Goal: Task Accomplishment & Management: Use online tool/utility

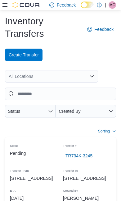
click at [7, 7] on icon at bounding box center [4, 4] width 5 height 5
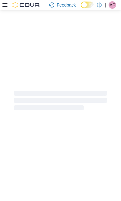
click at [26, 172] on div at bounding box center [60, 100] width 121 height 181
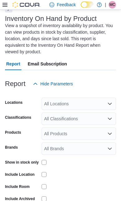
scroll to position [40, 0]
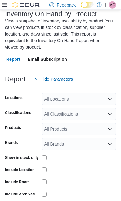
click at [109, 99] on icon "Open list of options" at bounding box center [110, 99] width 5 height 5
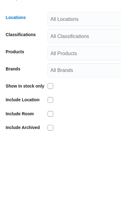
click at [87, 93] on div "All Locations Combo box. Selected. Combo box input. All Locations. Type some te…" at bounding box center [79, 99] width 75 height 12
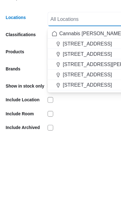
click at [80, 153] on span "[STREET_ADDRESS]" at bounding box center [76, 156] width 43 height 6
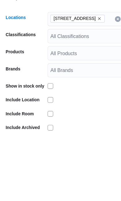
click at [94, 73] on div "Report Hide Parameters" at bounding box center [60, 79] width 111 height 12
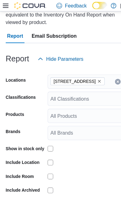
click at [94, 179] on span "Run Report" at bounding box center [99, 182] width 22 height 6
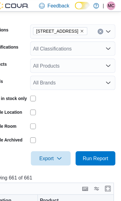
scroll to position [102, 0]
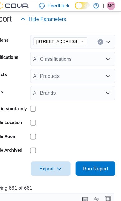
click at [108, 54] on icon "Open list of options" at bounding box center [110, 51] width 5 height 5
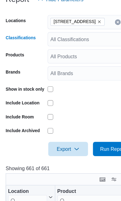
click at [88, 45] on div "All Classifications Combo box. Selected. Combo box input. All Classifications. …" at bounding box center [79, 51] width 75 height 12
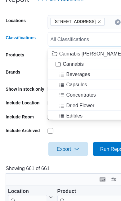
click at [77, 79] on span "Beverages" at bounding box center [68, 82] width 21 height 6
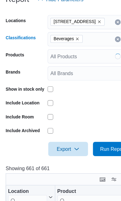
click at [95, 10] on div "Report Hide Parameters" at bounding box center [60, 16] width 111 height 12
click at [97, 140] on span "Run Report" at bounding box center [99, 143] width 22 height 6
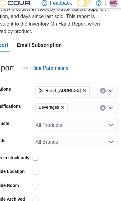
click at [55, 98] on span "Beverages" at bounding box center [58, 96] width 23 height 6
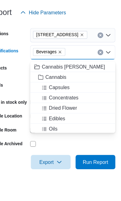
click at [64, 133] on span "Concentrates" at bounding box center [71, 136] width 26 height 6
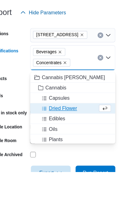
click at [66, 94] on icon "Remove Beverages from selection in this group" at bounding box center [68, 96] width 4 height 4
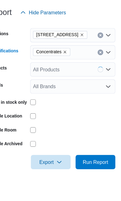
click at [88, 55] on div "Report Hide Parameters" at bounding box center [60, 61] width 111 height 12
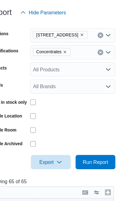
click at [88, 164] on span "Run Report" at bounding box center [99, 167] width 22 height 6
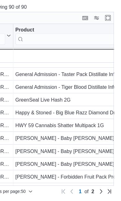
scroll to position [269, 0]
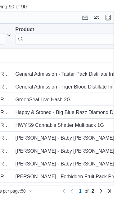
click at [100, 188] on link "Next page" at bounding box center [103, 191] width 7 height 7
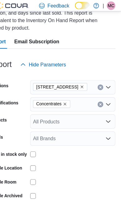
scroll to position [75, 0]
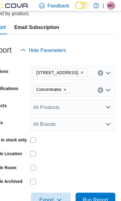
click at [70, 80] on icon "Remove Concentrates from selection in this group" at bounding box center [72, 79] width 4 height 4
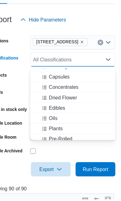
scroll to position [25, 0]
click at [65, 107] on button "Dried Flower" at bounding box center [79, 111] width 75 height 9
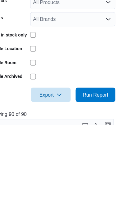
click at [88, 172] on span "Run Report" at bounding box center [99, 175] width 22 height 6
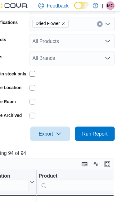
scroll to position [133, 0]
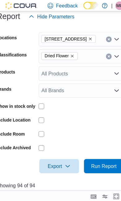
click at [69, 50] on icon "Remove Dried Flower from selection in this group" at bounding box center [71, 49] width 4 height 4
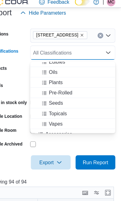
click at [61, 84] on button "Pre-Rolled" at bounding box center [79, 84] width 75 height 9
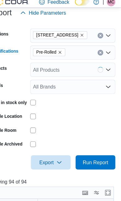
click at [91, 18] on div "Report Hide Parameters" at bounding box center [60, 14] width 111 height 12
click at [88, 143] on span "Run Report" at bounding box center [99, 145] width 22 height 6
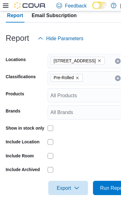
click at [68, 70] on icon "Remove Pre-Rolled from selection in this group" at bounding box center [68, 68] width 4 height 4
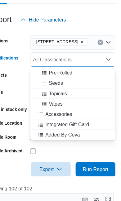
click at [56, 104] on div "Vapes" at bounding box center [78, 107] width 67 height 6
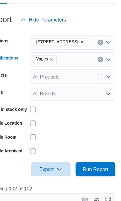
click at [91, 27] on div "Report Hide Parameters" at bounding box center [60, 33] width 111 height 12
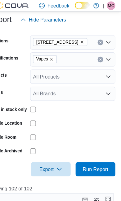
click at [88, 150] on span "Run Report" at bounding box center [99, 148] width 22 height 6
